Goal: Entertainment & Leisure: Browse casually

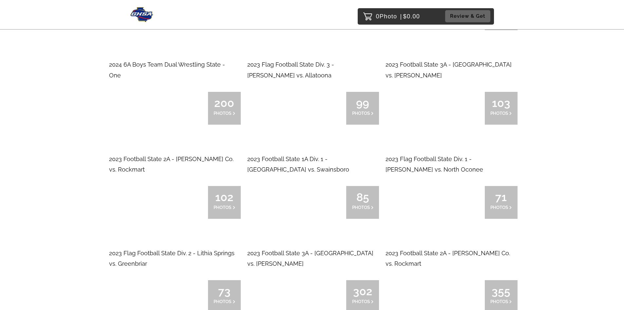
scroll to position [4684, 0]
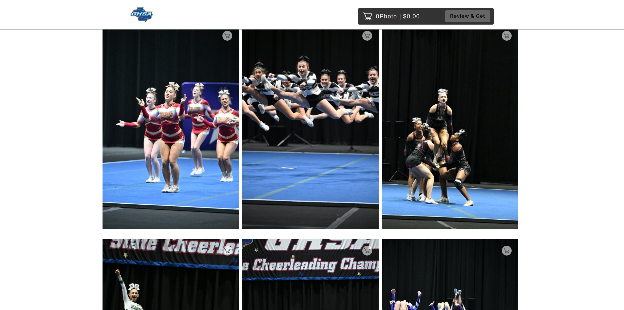
scroll to position [1867, 0]
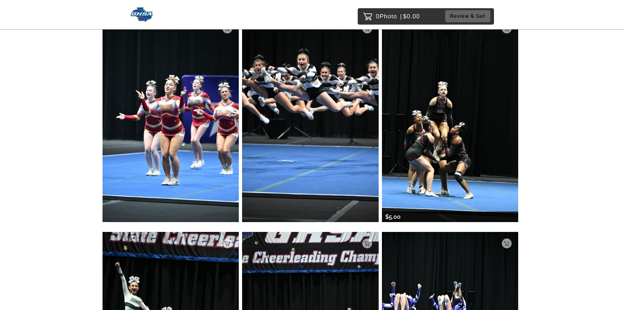
click at [465, 145] on img at bounding box center [450, 119] width 137 height 205
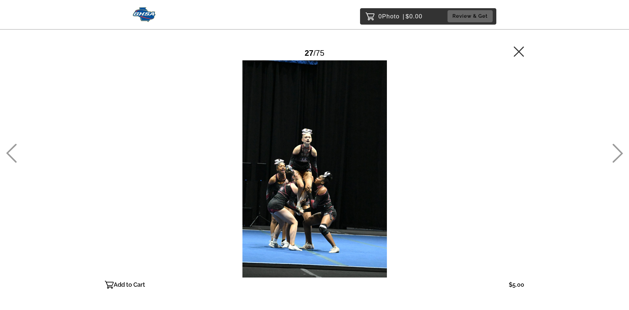
click at [520, 51] on icon at bounding box center [519, 51] width 10 height 10
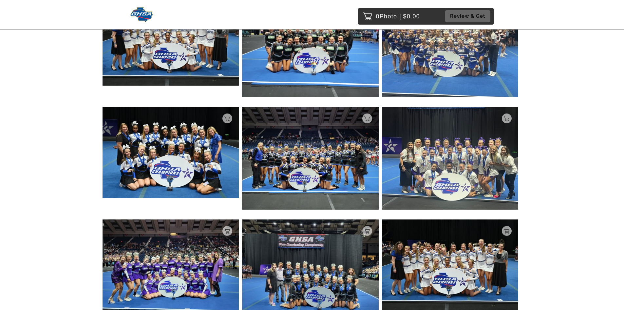
scroll to position [4648, 0]
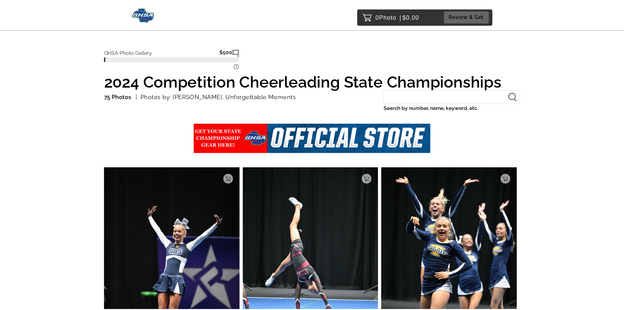
scroll to position [59, 0]
